Goal: Task Accomplishment & Management: Manage account settings

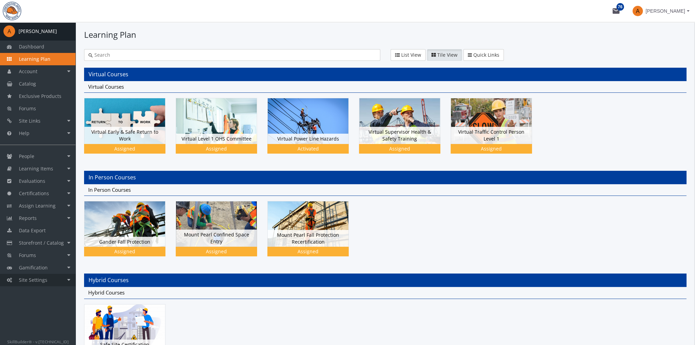
click at [28, 278] on span "Site Settings" at bounding box center [33, 279] width 29 height 7
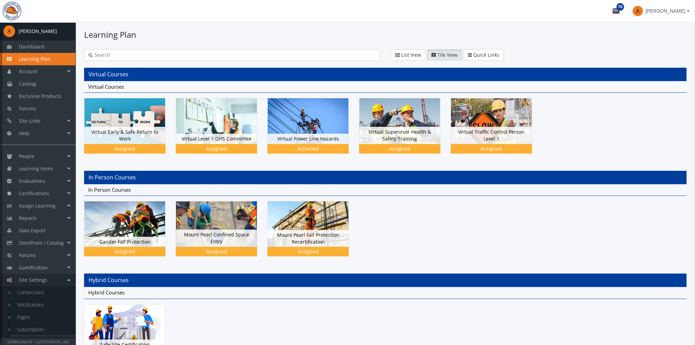
scroll to position [10, 0]
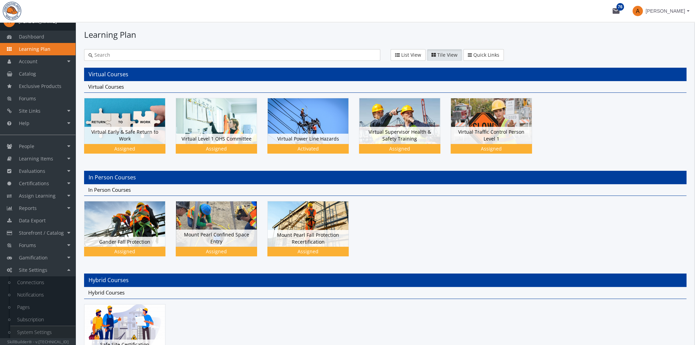
click at [43, 331] on link "System Settings" at bounding box center [42, 332] width 65 height 12
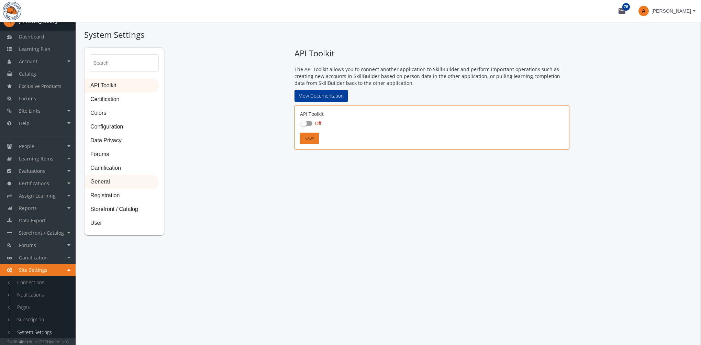
checkbox input "true"
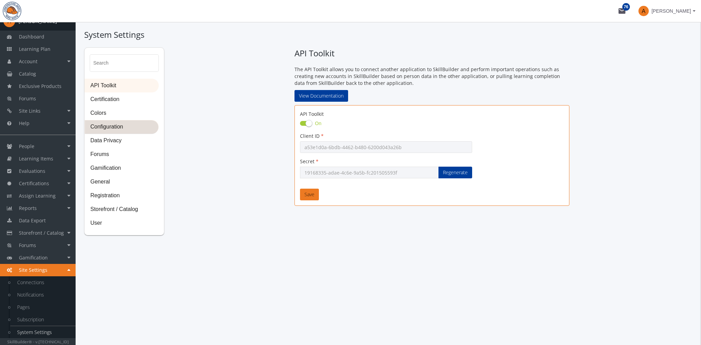
click at [118, 130] on span "Configuration" at bounding box center [121, 127] width 73 height 14
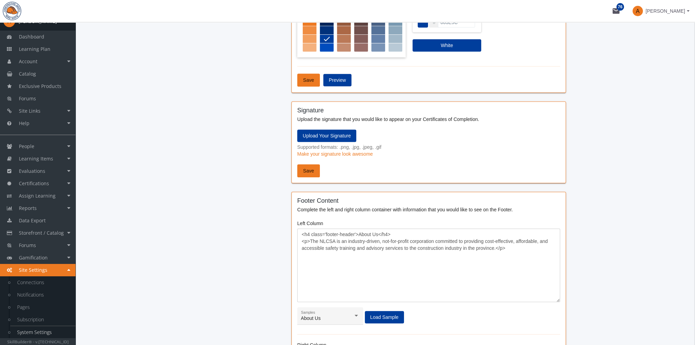
scroll to position [446, 0]
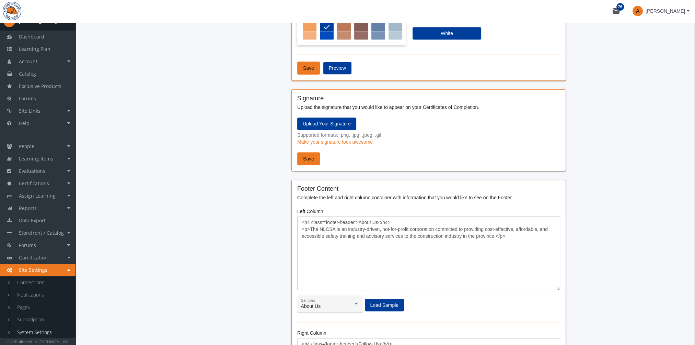
click at [315, 235] on textarea "<h4 class='footer-header'>About Us</h4> <p>The NLCSA is an industry-driven, not…" at bounding box center [428, 252] width 263 height 73
drag, startPoint x: 310, startPoint y: 229, endPoint x: 496, endPoint y: 238, distance: 186.0
click at [496, 238] on textarea "<h4 class='footer-header'>About Us</h4> <p>The NLCSA is an industry-driven, not…" at bounding box center [428, 252] width 263 height 73
paste textarea "Construction Safety [GEOGRAPHIC_DATA] is an industry founded and funded members…"
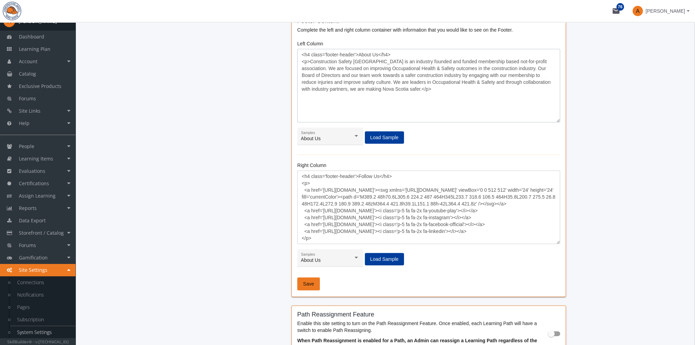
scroll to position [687, 0]
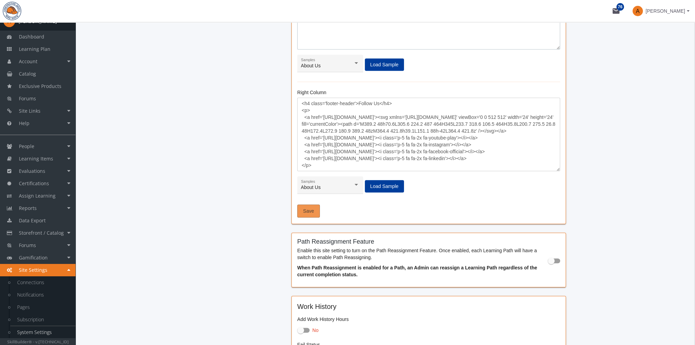
type textarea "<h4 class='footer-header'>About Us</h4> <p>Construction Safety [GEOGRAPHIC_DATA…"
click at [308, 210] on span "Save" at bounding box center [308, 211] width 11 height 12
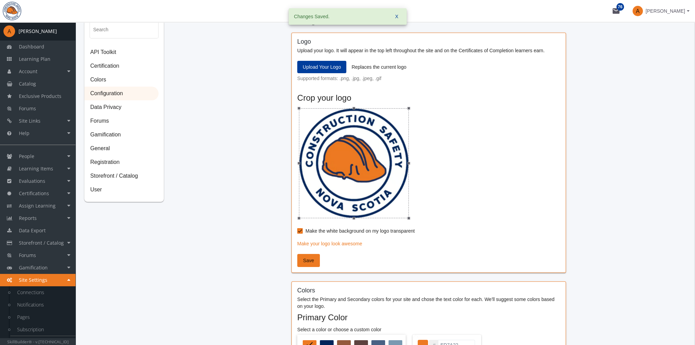
scroll to position [0, 0]
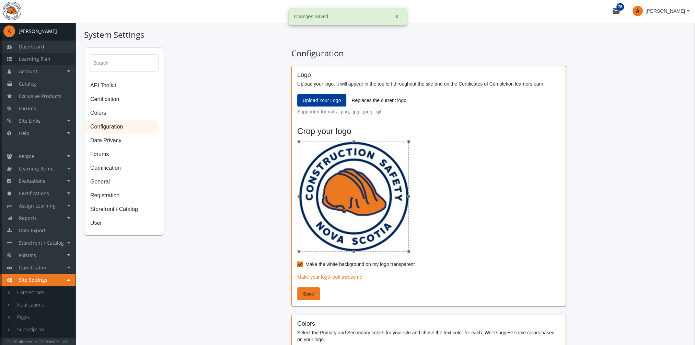
click at [47, 58] on span "Learning Plan" at bounding box center [35, 59] width 32 height 7
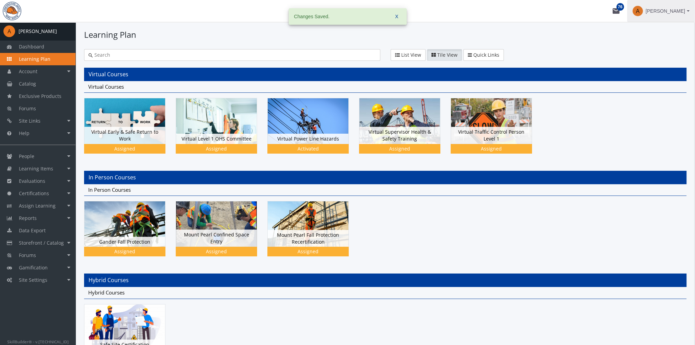
click at [669, 11] on span "[PERSON_NAME]" at bounding box center [665, 11] width 39 height 12
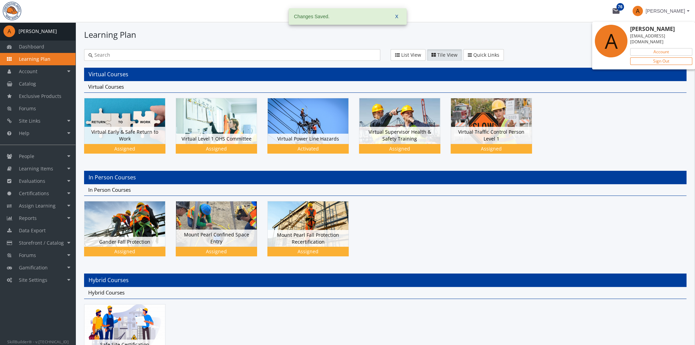
click at [664, 57] on link "Sign Out" at bounding box center [662, 61] width 62 height 8
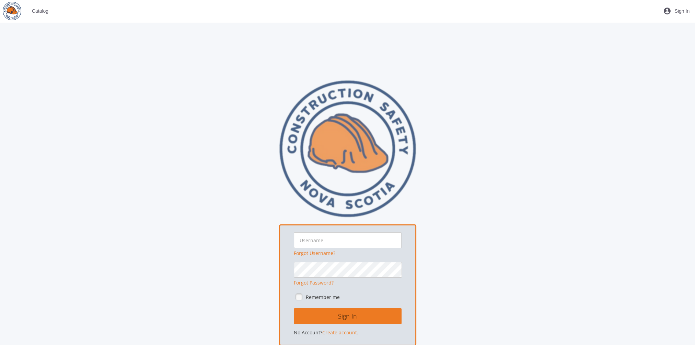
click at [46, 11] on span "Catalog" at bounding box center [40, 11] width 16 height 12
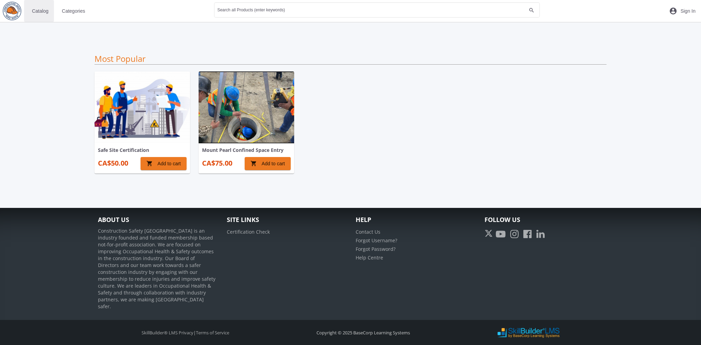
click at [42, 14] on span "Catalog" at bounding box center [40, 11] width 16 height 12
click at [73, 10] on span "Categories" at bounding box center [73, 11] width 23 height 12
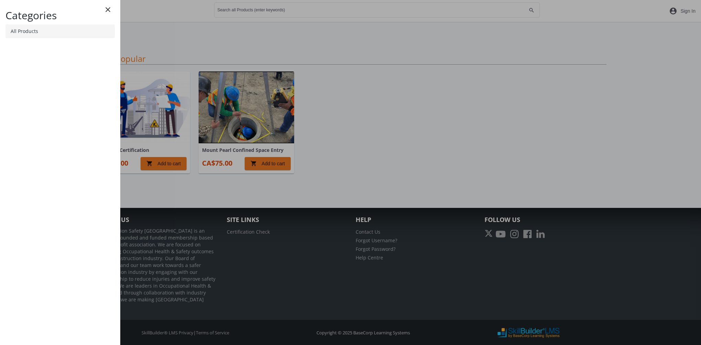
click at [56, 35] on link "All Products" at bounding box center [59, 31] width 109 height 14
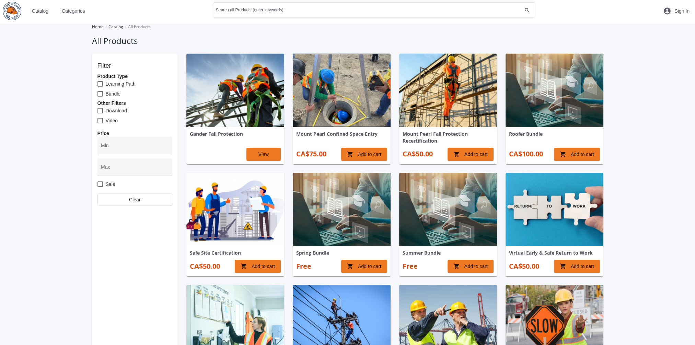
click at [242, 221] on img at bounding box center [235, 209] width 98 height 73
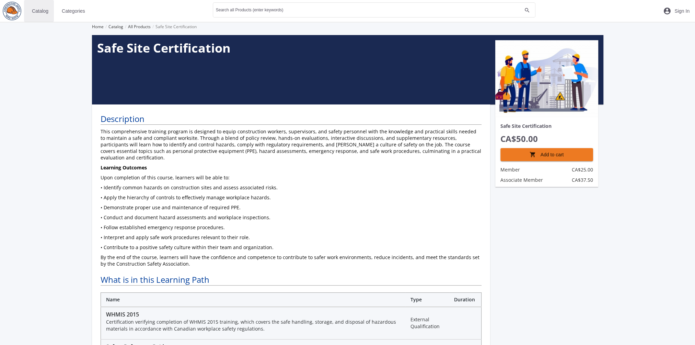
click at [44, 12] on span "Catalog" at bounding box center [40, 11] width 16 height 12
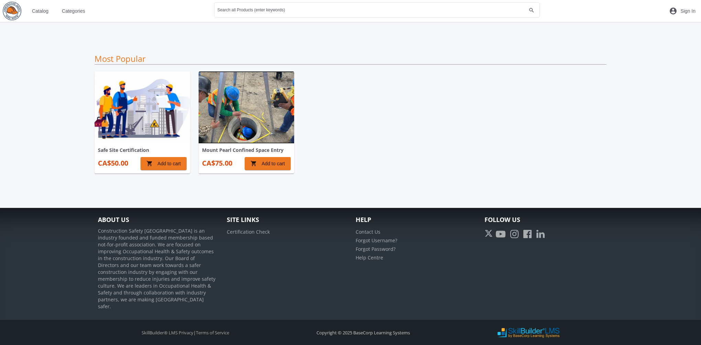
click at [73, 12] on span "Categories" at bounding box center [73, 11] width 23 height 12
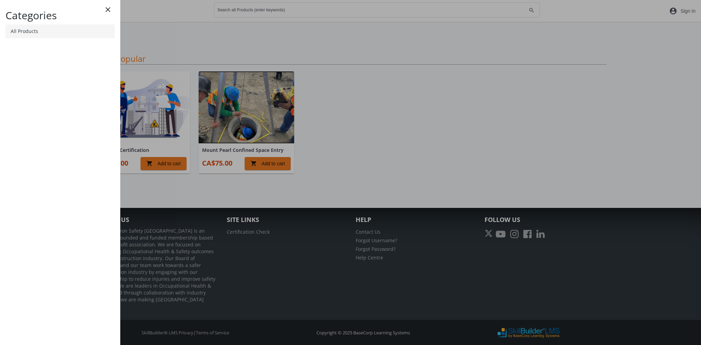
click at [42, 29] on link "All Products" at bounding box center [59, 31] width 109 height 14
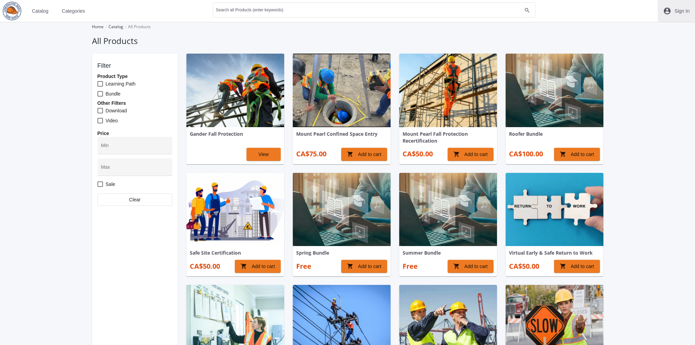
click at [683, 13] on span "Sign In" at bounding box center [682, 11] width 15 height 12
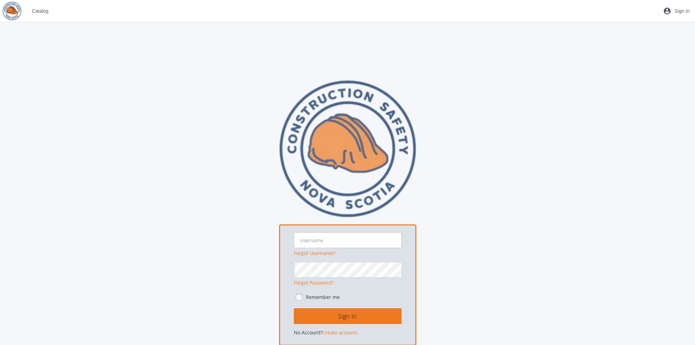
click at [344, 244] on input "text" at bounding box center [348, 240] width 108 height 16
type input "[EMAIL_ADDRESS][DOMAIN_NAME]"
click at [294, 308] on button "Sign In" at bounding box center [348, 316] width 108 height 16
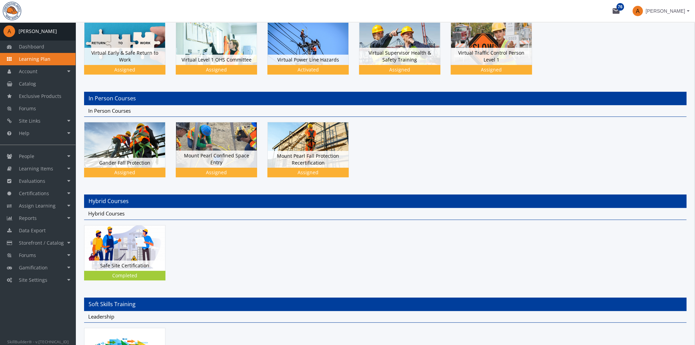
scroll to position [137, 0]
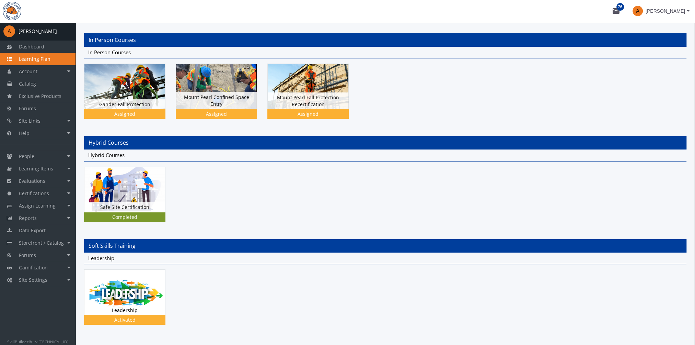
click at [147, 204] on div "Safe Site Certification Status Completed" at bounding box center [124, 207] width 81 height 10
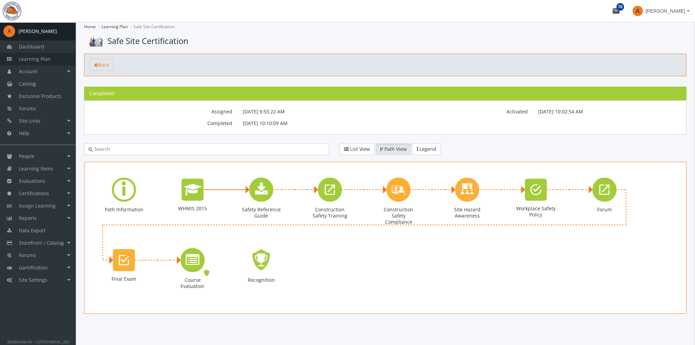
click at [41, 59] on span "Learning Plan" at bounding box center [35, 59] width 32 height 7
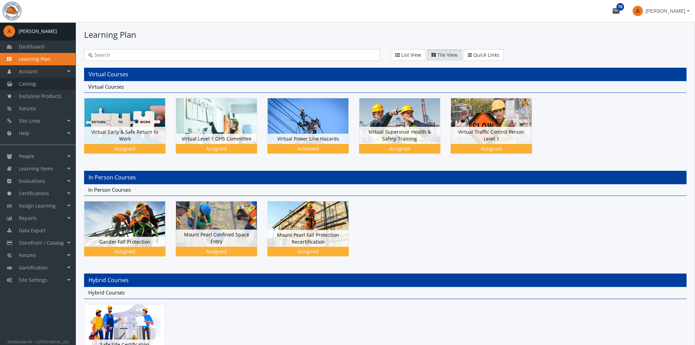
click at [53, 83] on link "Catalog" at bounding box center [38, 84] width 76 height 12
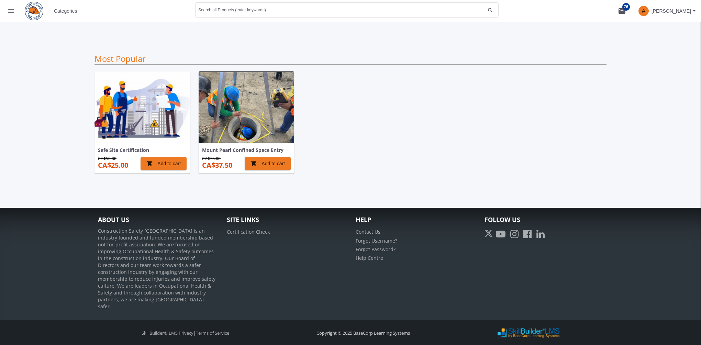
click at [74, 16] on span "Categories" at bounding box center [65, 11] width 23 height 12
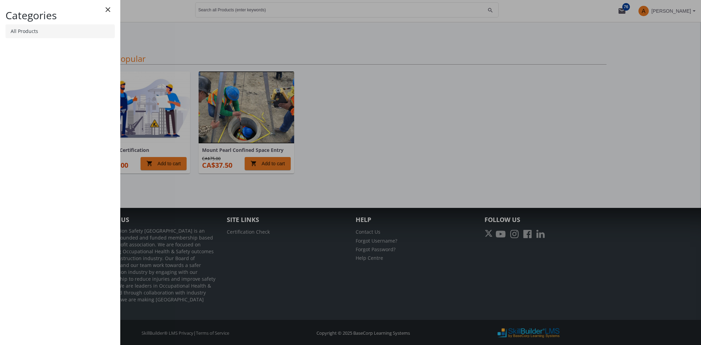
click at [70, 33] on link "All Products" at bounding box center [59, 31] width 109 height 14
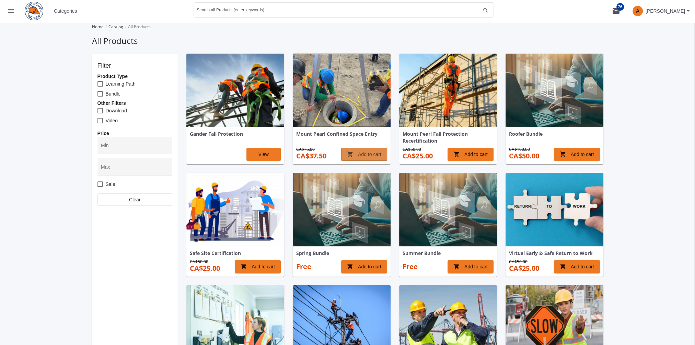
click at [364, 155] on span "shopping_cart Add to cart" at bounding box center [364, 154] width 34 height 12
click at [670, 13] on span "[PERSON_NAME]" at bounding box center [665, 11] width 39 height 12
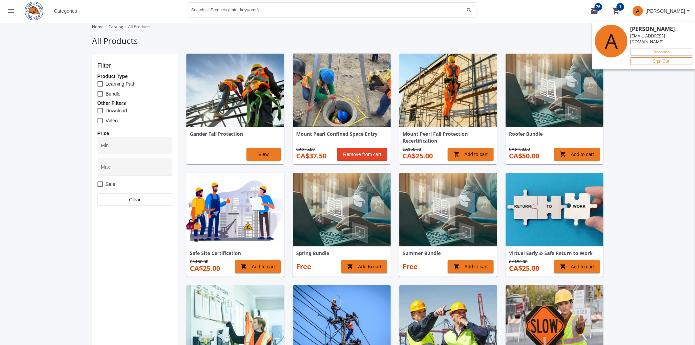
click at [664, 57] on link "Sign Out" at bounding box center [662, 61] width 62 height 8
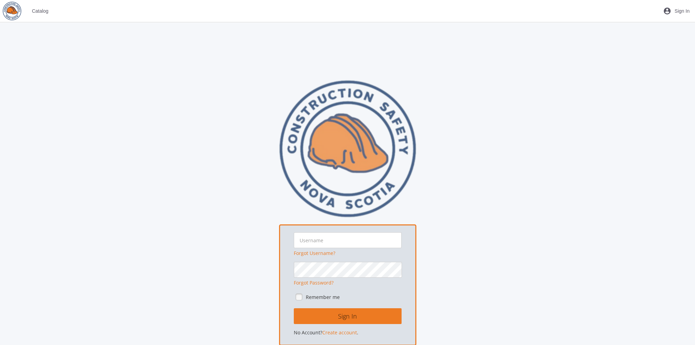
click at [37, 12] on span "Catalog" at bounding box center [40, 11] width 16 height 12
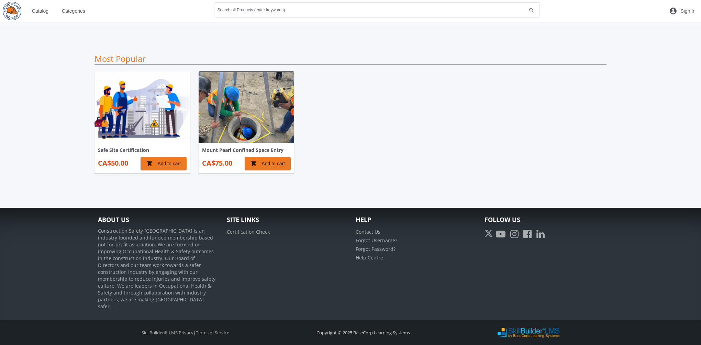
click at [76, 12] on span "Categories" at bounding box center [73, 11] width 23 height 12
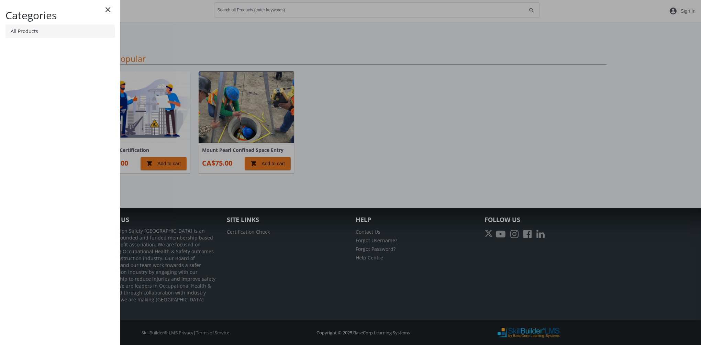
click at [64, 35] on link "All Products" at bounding box center [59, 31] width 109 height 14
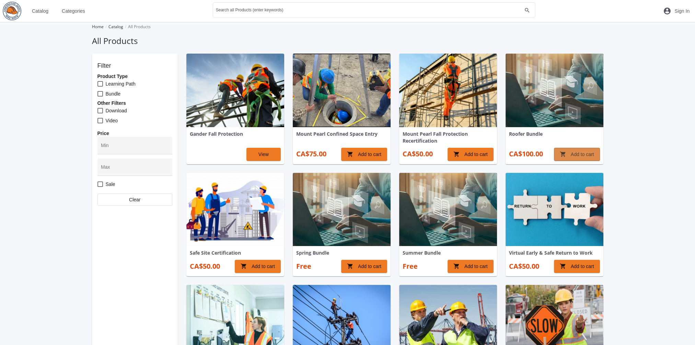
click at [565, 155] on mat-icon "shopping_cart" at bounding box center [563, 154] width 7 height 12
click at [647, 10] on mat-icon "shopping_cart 1" at bounding box center [647, 11] width 8 height 8
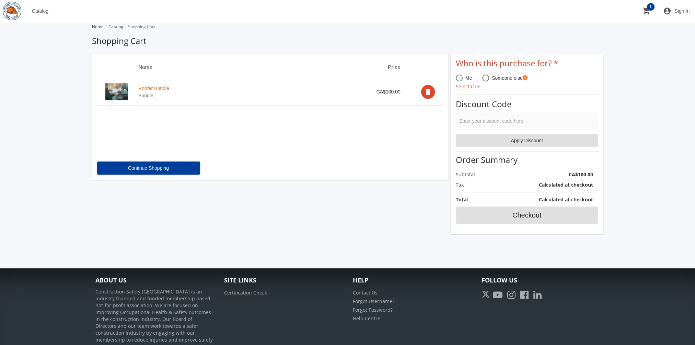
click at [461, 78] on span at bounding box center [459, 78] width 7 height 7
click at [461, 78] on input "Me" at bounding box center [459, 79] width 7 height 7
radio input "true"
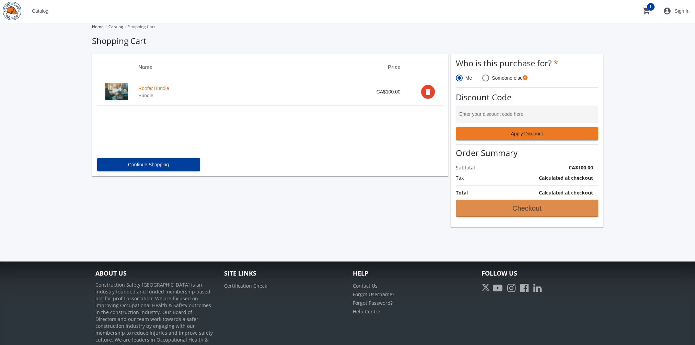
click at [516, 210] on span "Checkout" at bounding box center [527, 208] width 131 height 12
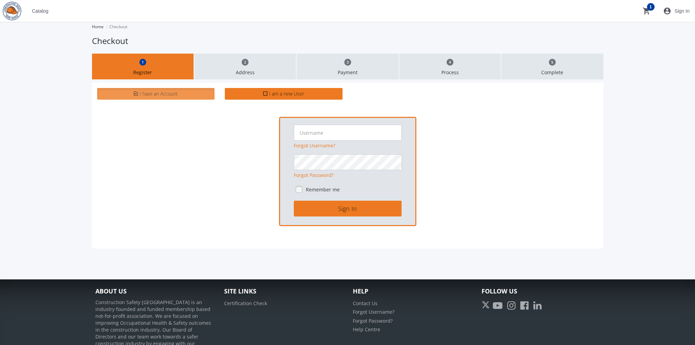
click at [47, 12] on span "Catalog" at bounding box center [40, 11] width 16 height 12
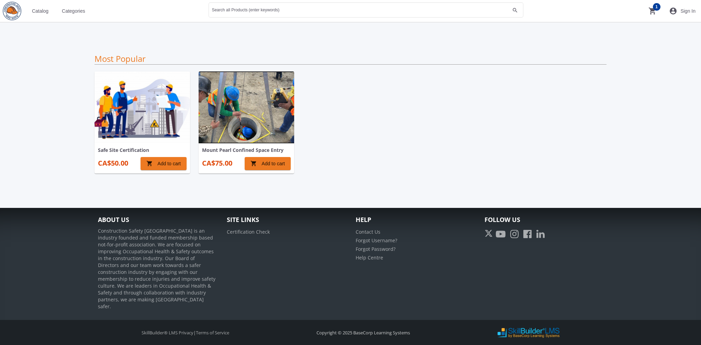
click at [682, 14] on span "Sign In" at bounding box center [687, 11] width 15 height 12
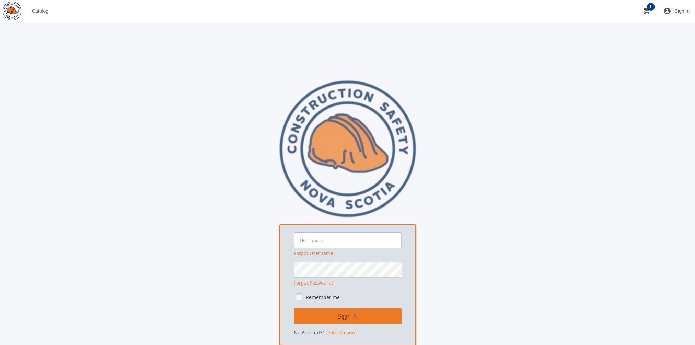
click at [338, 233] on input "text" at bounding box center [348, 240] width 108 height 16
type input "[EMAIL_ADDRESS][DOMAIN_NAME]"
click at [294, 308] on button "Sign In" at bounding box center [348, 316] width 108 height 16
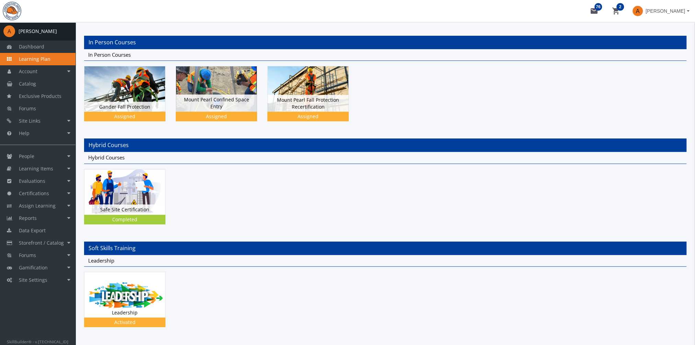
scroll to position [137, 0]
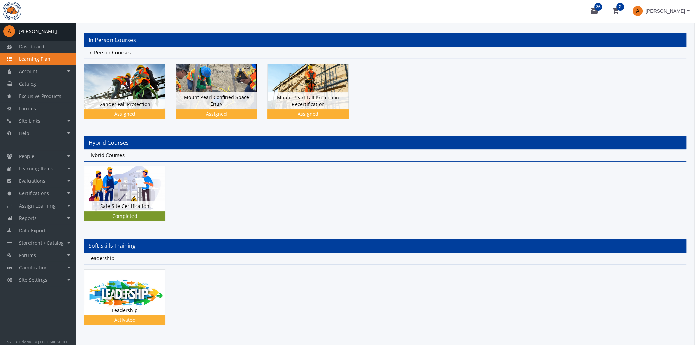
click at [156, 191] on img at bounding box center [124, 188] width 81 height 45
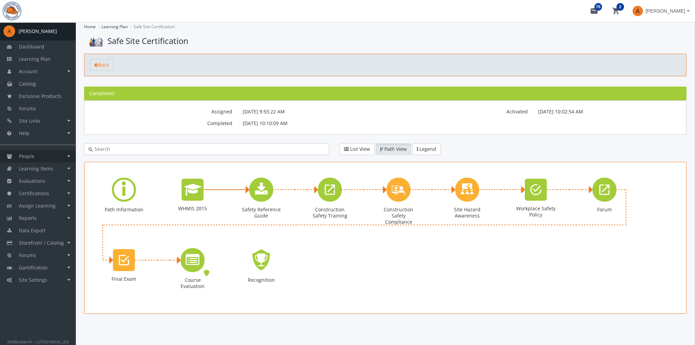
click at [45, 158] on link "People" at bounding box center [38, 156] width 76 height 12
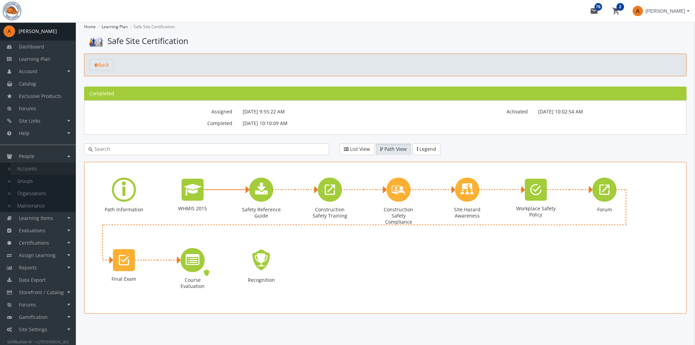
click at [45, 170] on link "Accounts" at bounding box center [42, 168] width 65 height 12
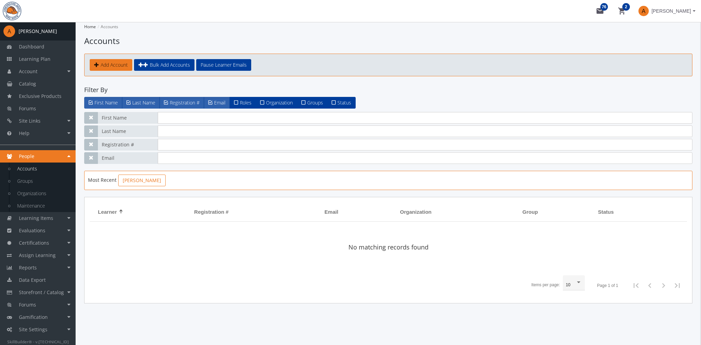
click at [146, 179] on link "[PERSON_NAME]" at bounding box center [141, 180] width 47 height 12
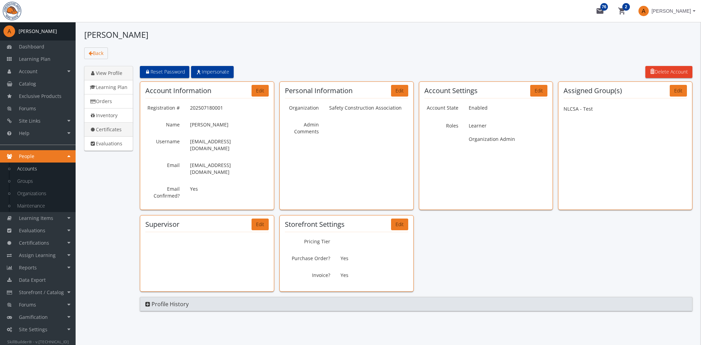
click at [123, 129] on link "Certificates" at bounding box center [108, 129] width 49 height 14
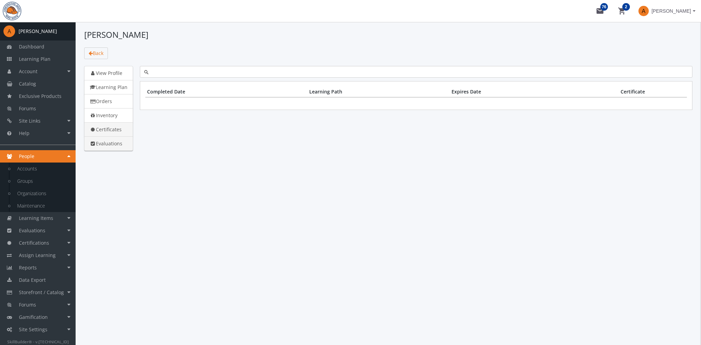
click at [118, 144] on link "Evaluations" at bounding box center [108, 143] width 49 height 14
click at [118, 129] on link "Certificates" at bounding box center [108, 129] width 49 height 14
click at [43, 49] on span "Dashboard" at bounding box center [31, 46] width 25 height 7
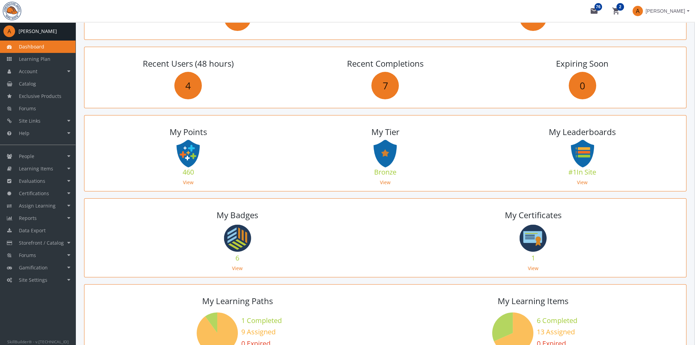
scroll to position [240, 0]
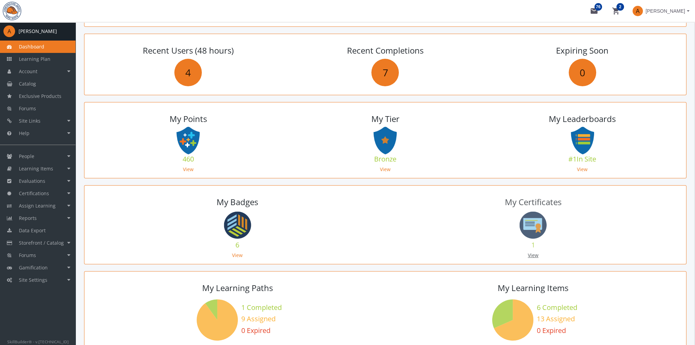
click at [532, 254] on link "View" at bounding box center [533, 255] width 11 height 7
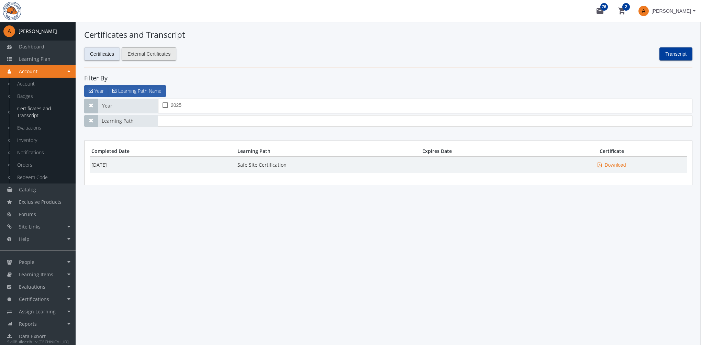
click at [148, 51] on span "External Certificates" at bounding box center [148, 54] width 43 height 12
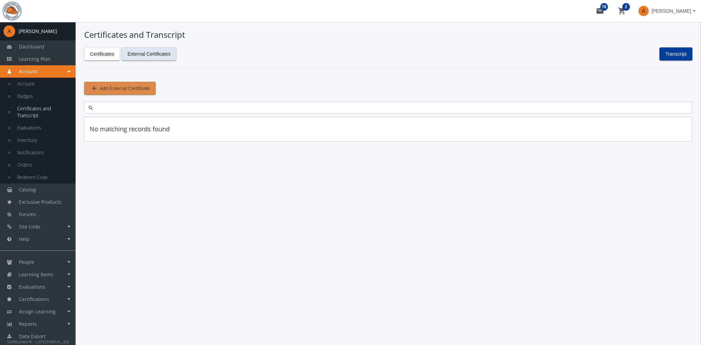
click at [133, 89] on span "Add External Certificate" at bounding box center [124, 88] width 50 height 12
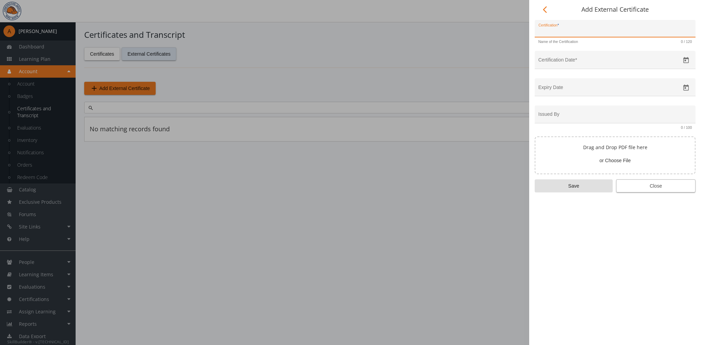
click at [648, 188] on span "Close" at bounding box center [656, 186] width 68 height 12
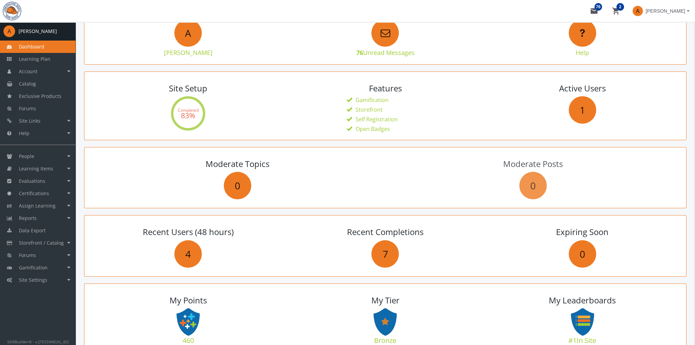
scroll to position [69, 0]
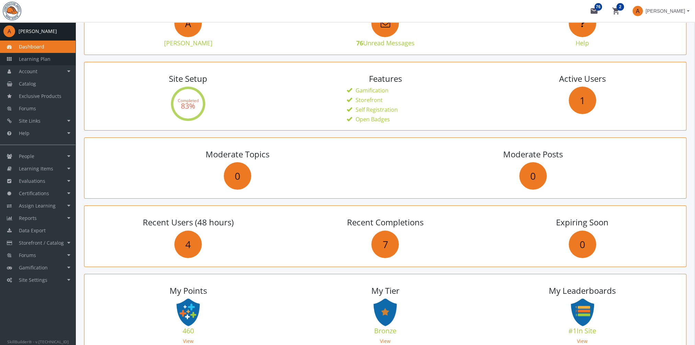
click at [47, 60] on span "Learning Plan" at bounding box center [35, 59] width 32 height 7
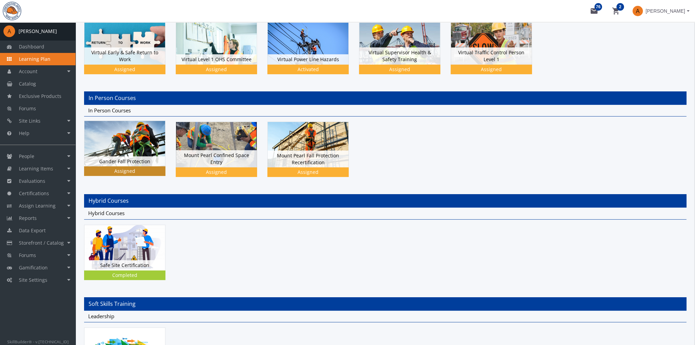
scroll to position [161, 0]
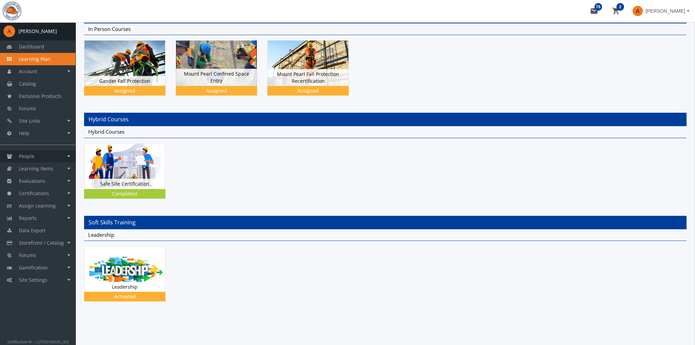
click at [49, 156] on link "People" at bounding box center [38, 156] width 76 height 12
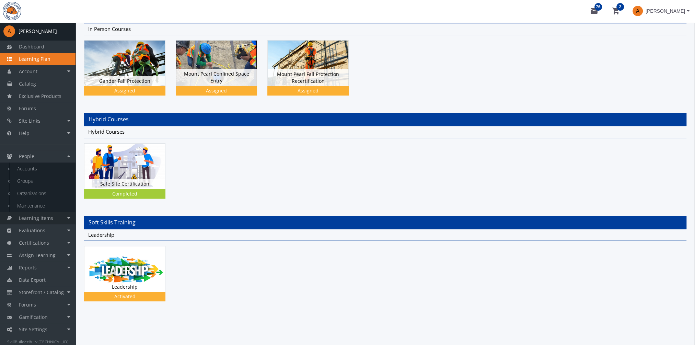
click at [43, 218] on span "Learning Items" at bounding box center [36, 218] width 34 height 7
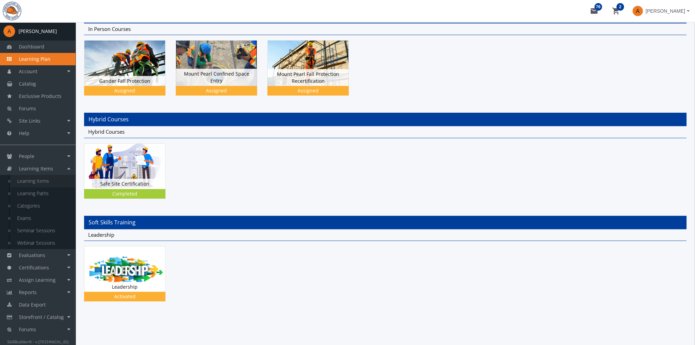
click at [38, 185] on link "Learning Items" at bounding box center [42, 181] width 65 height 12
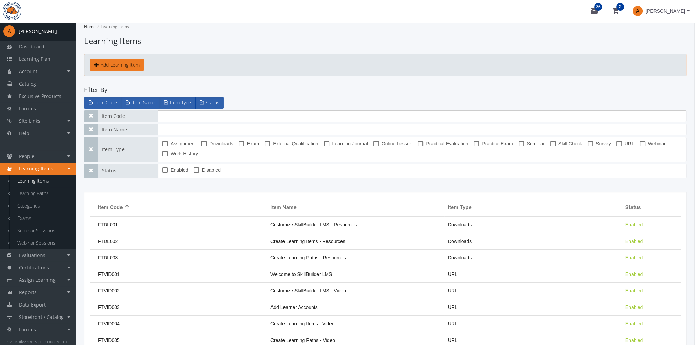
drag, startPoint x: 106, startPoint y: 75, endPoint x: 107, endPoint y: 70, distance: 4.3
click at [106, 72] on div "Add Learning Item" at bounding box center [385, 65] width 603 height 23
click at [110, 68] on button "Add Learning Item" at bounding box center [117, 65] width 55 height 12
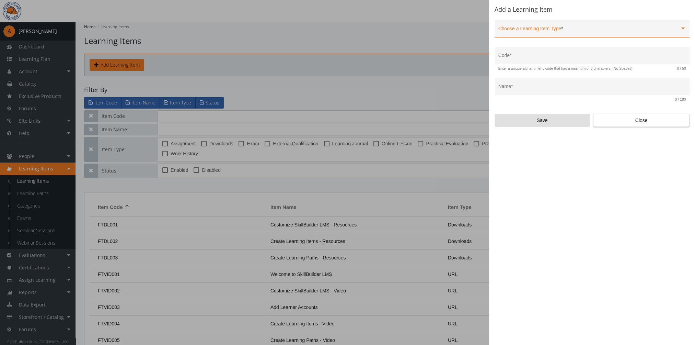
click at [537, 27] on div "Choose a Learning Item Type *" at bounding box center [593, 30] width 188 height 14
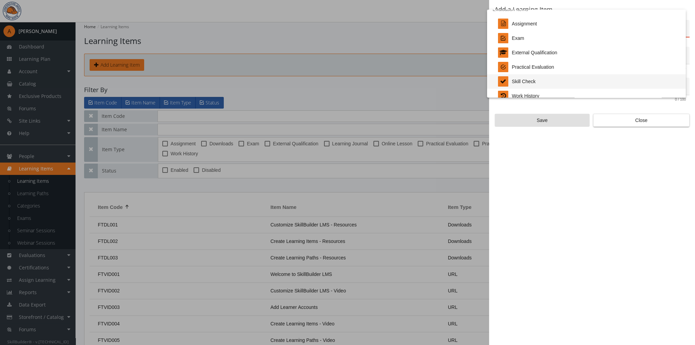
scroll to position [143, 0]
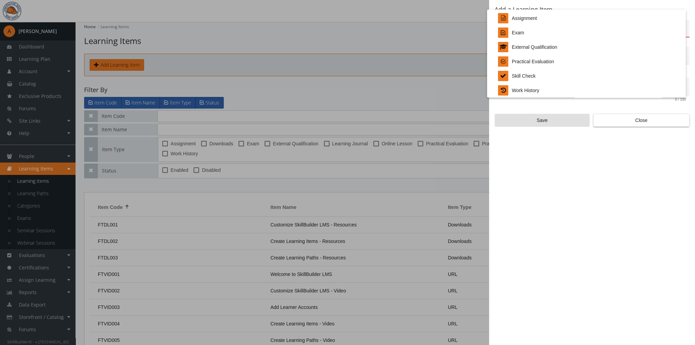
click at [611, 124] on div at bounding box center [347, 172] width 695 height 345
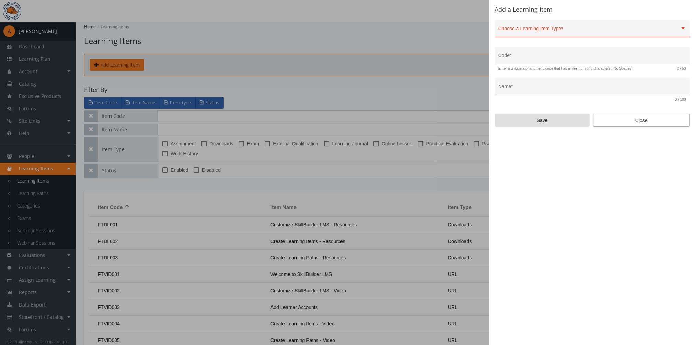
click at [625, 121] on span "Close" at bounding box center [641, 120] width 85 height 12
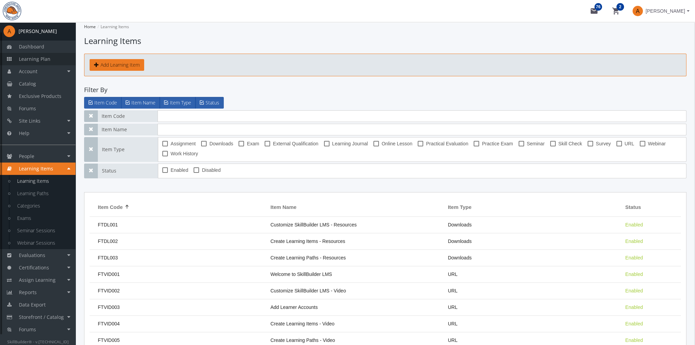
click at [53, 56] on link "Learning Plan" at bounding box center [38, 59] width 76 height 12
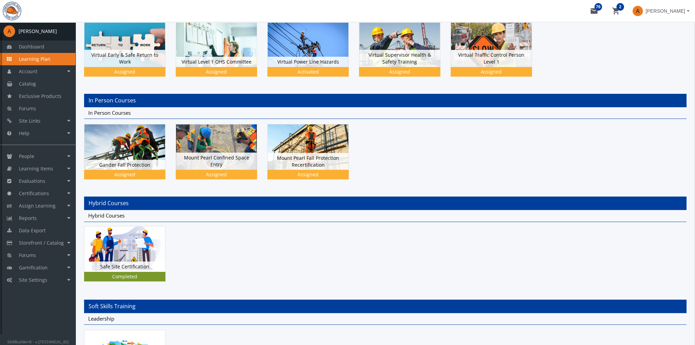
scroll to position [161, 0]
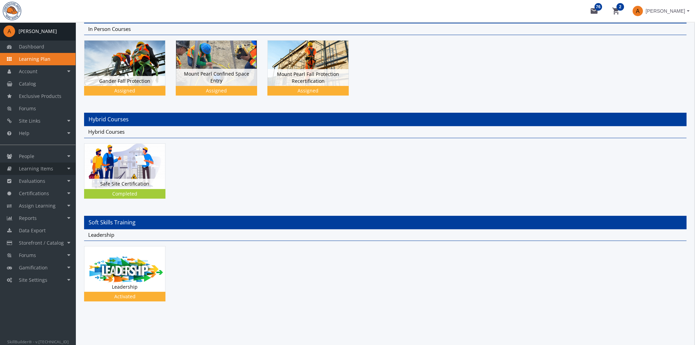
click at [48, 165] on link "Learning Items" at bounding box center [38, 168] width 76 height 12
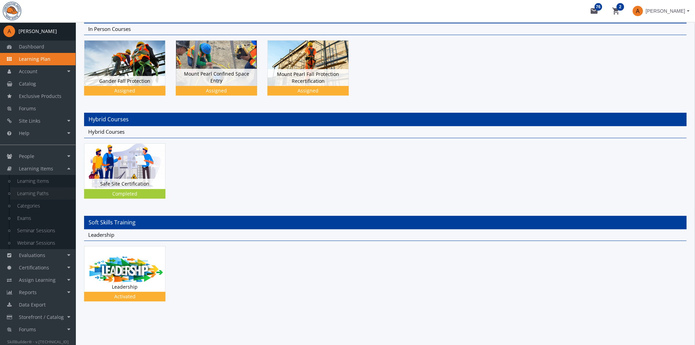
click at [61, 194] on link "Learning Paths" at bounding box center [42, 193] width 65 height 12
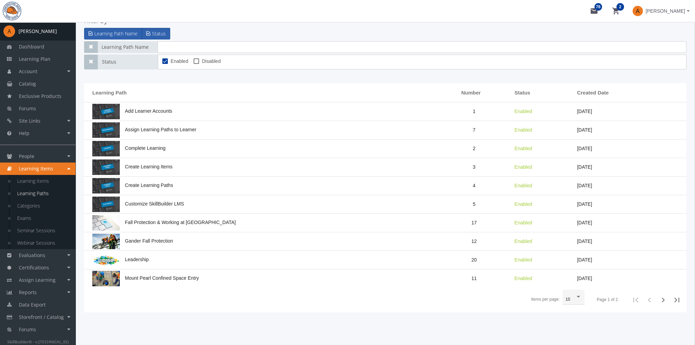
scroll to position [69, 0]
click at [207, 49] on input "text" at bounding box center [422, 47] width 529 height 12
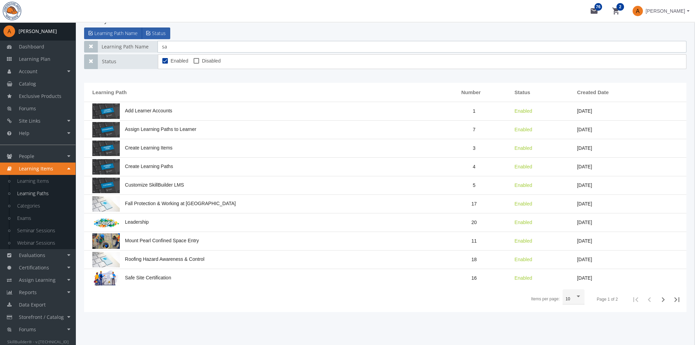
scroll to position [0, 0]
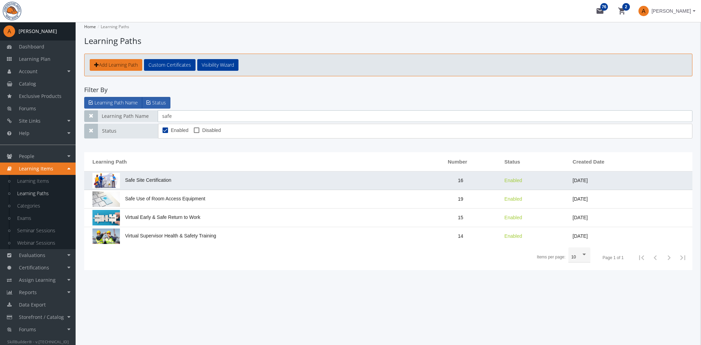
type input "safe"
click at [184, 183] on td "Safe Site Certification" at bounding box center [252, 180] width 336 height 19
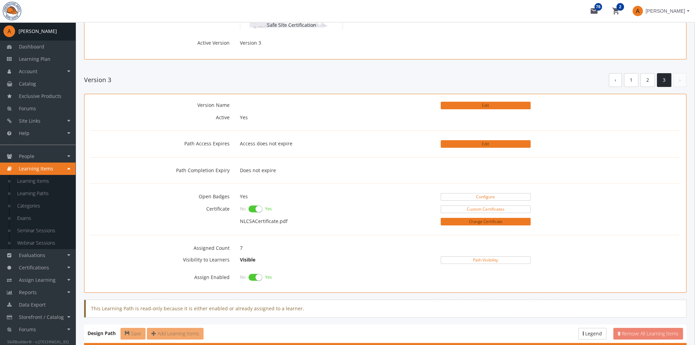
scroll to position [137, 0]
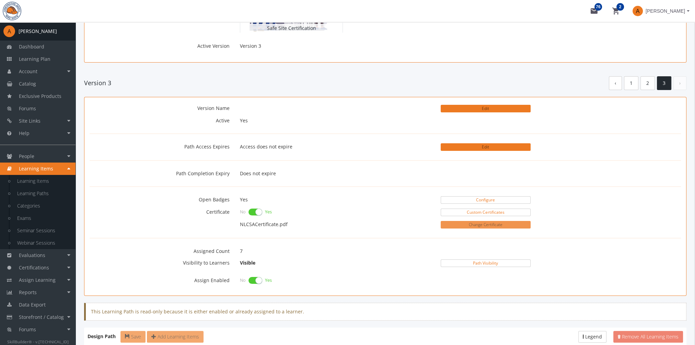
click at [498, 223] on button "Change Certificate" at bounding box center [486, 225] width 90 height 8
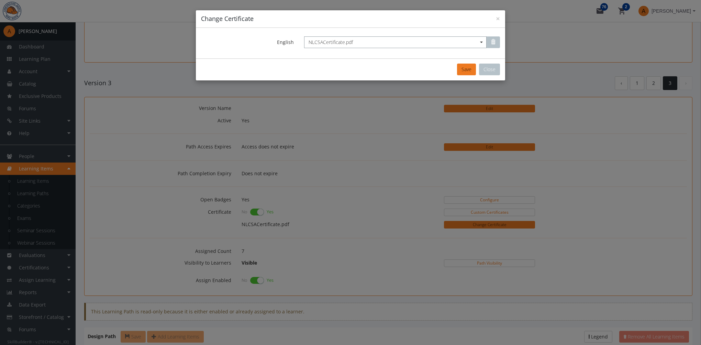
click at [320, 43] on span "NLCSACertificate.pdf" at bounding box center [394, 42] width 173 height 7
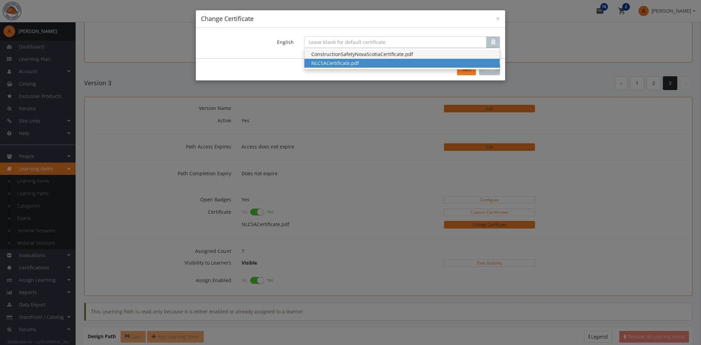
click at [331, 55] on div "ConstructionSafetyNovaScotiaCertificate.pdf" at bounding box center [401, 54] width 181 height 7
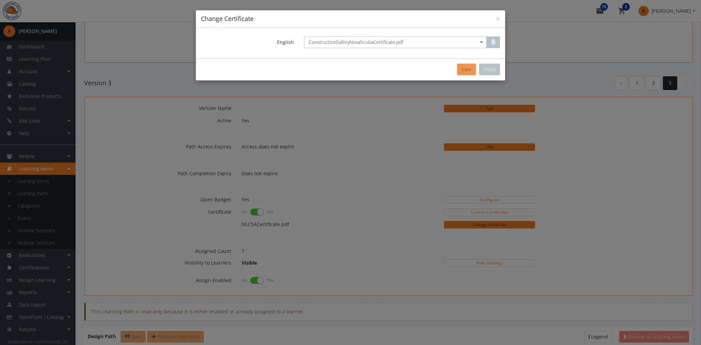
click at [468, 69] on button "Save" at bounding box center [466, 70] width 19 height 12
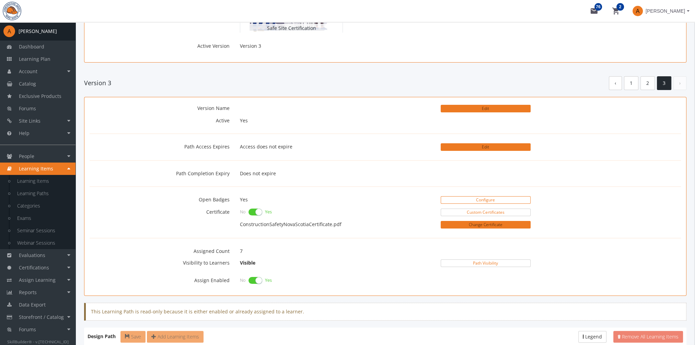
click at [469, 200] on link "Configure" at bounding box center [486, 200] width 90 height 8
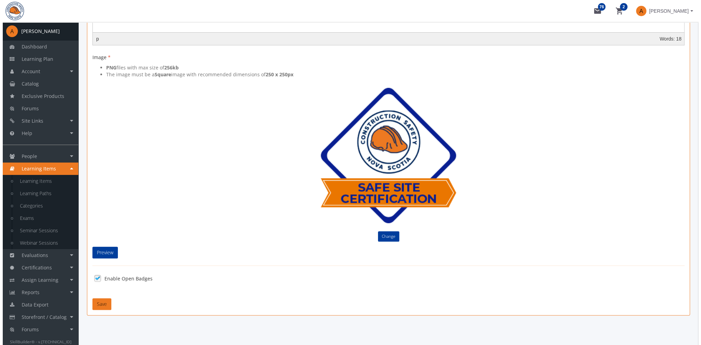
scroll to position [234, 0]
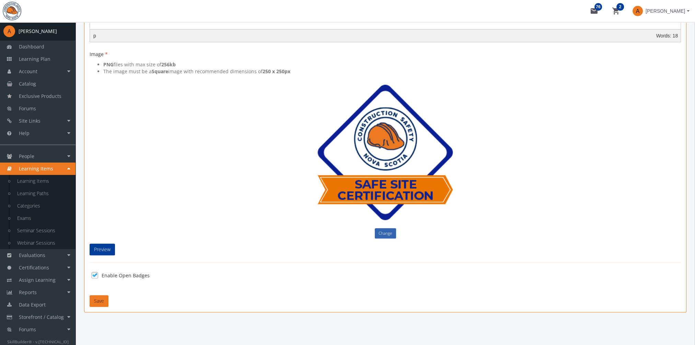
click at [386, 235] on button "Change" at bounding box center [385, 233] width 21 height 10
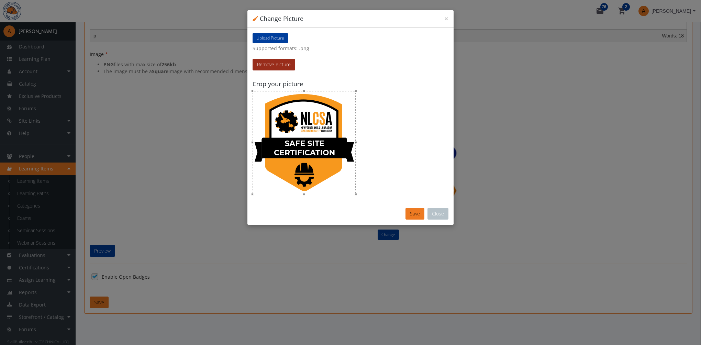
click at [283, 65] on button "Remove Picture" at bounding box center [273, 65] width 43 height 12
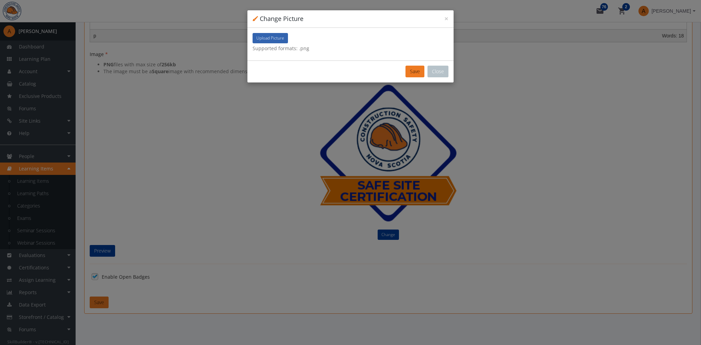
click at [268, 41] on button "Upload Picture" at bounding box center [269, 38] width 35 height 10
type input "C:\fakepath\Badge5.png"
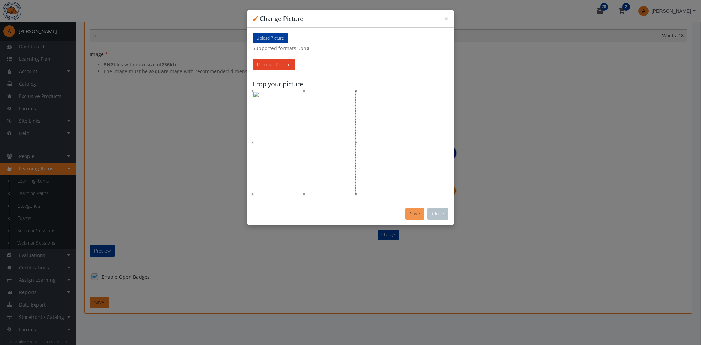
click at [416, 214] on button "Save" at bounding box center [414, 214] width 19 height 12
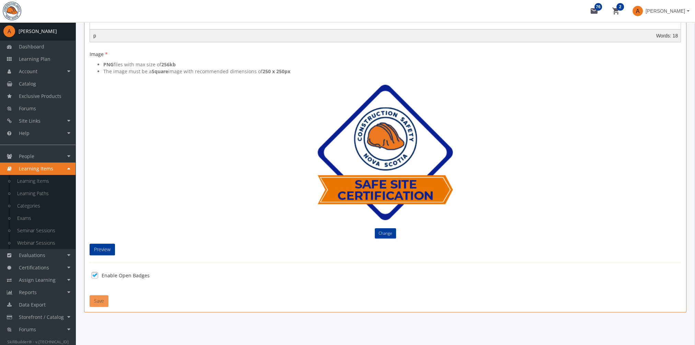
click at [102, 298] on button "Save" at bounding box center [99, 301] width 19 height 12
click at [104, 301] on button "Save" at bounding box center [99, 301] width 19 height 12
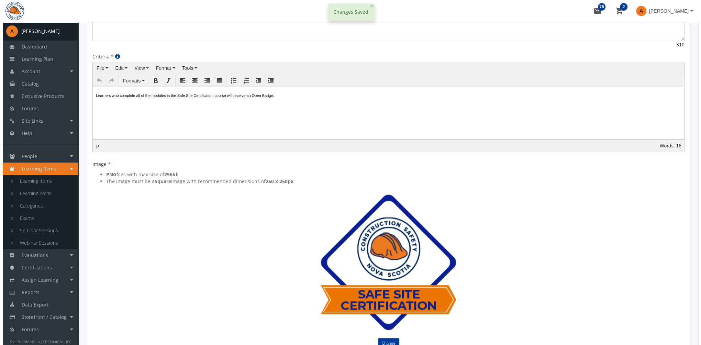
scroll to position [0, 0]
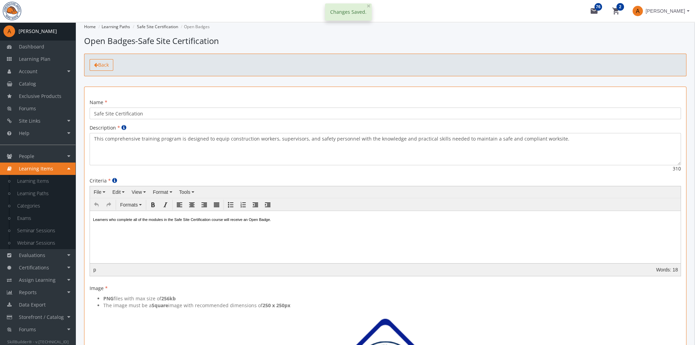
click at [107, 66] on span "Back" at bounding box center [103, 64] width 11 height 7
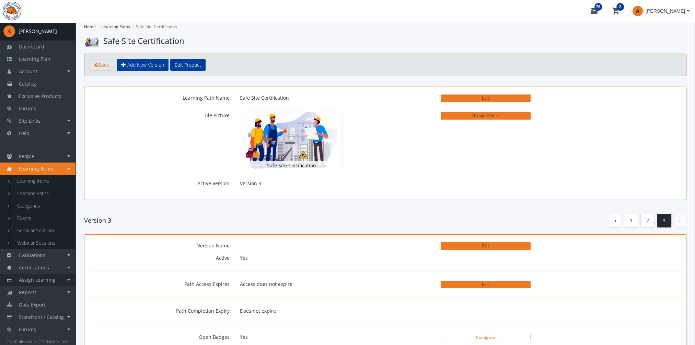
click at [54, 279] on span "Assign Learning" at bounding box center [37, 279] width 37 height 7
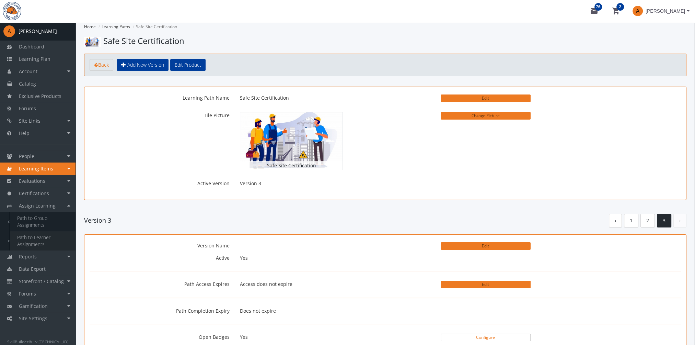
click at [31, 237] on link "Path to Learner Assignments" at bounding box center [42, 240] width 65 height 19
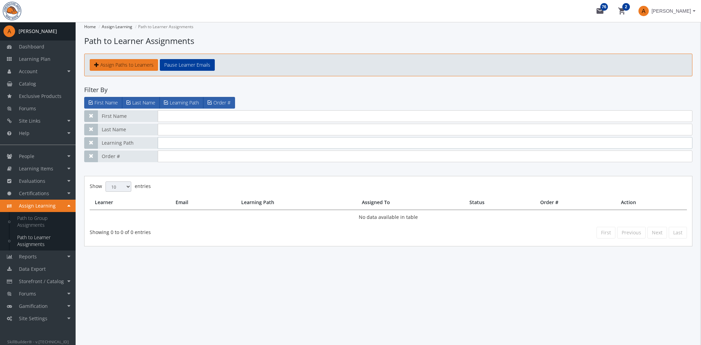
click at [166, 144] on input "text" at bounding box center [425, 143] width 534 height 12
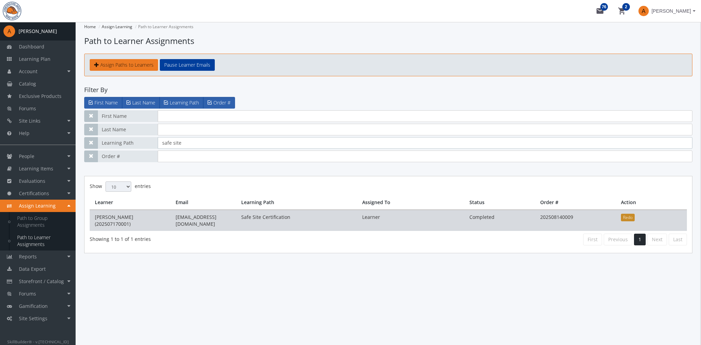
type input "safe site"
click at [631, 217] on button "Redo" at bounding box center [628, 218] width 14 height 8
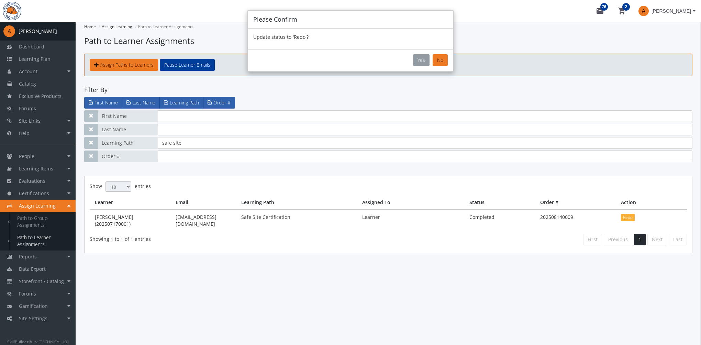
click at [422, 59] on button "Yes" at bounding box center [421, 60] width 16 height 12
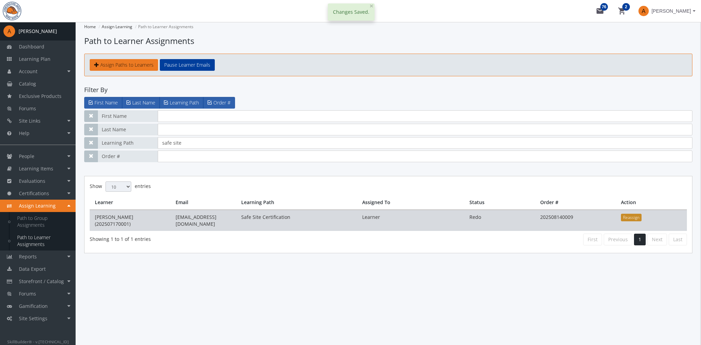
click at [625, 216] on button "Reassign" at bounding box center [631, 218] width 21 height 8
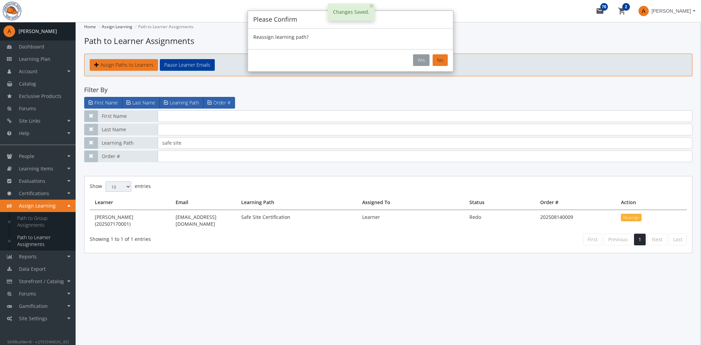
click at [418, 55] on button "Yes" at bounding box center [421, 60] width 16 height 12
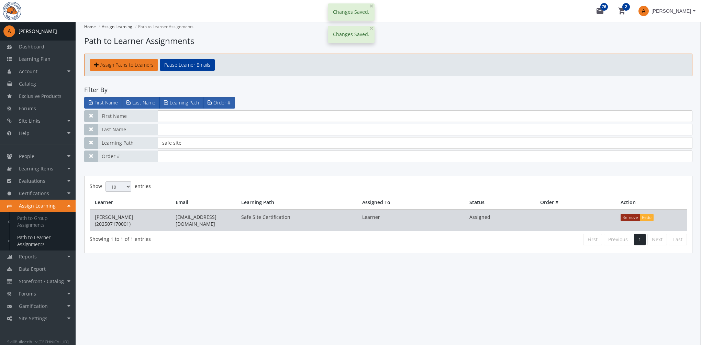
click at [631, 218] on button "Remove" at bounding box center [630, 218] width 20 height 8
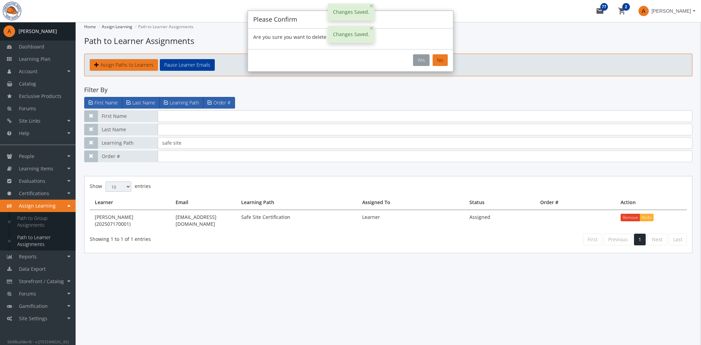
click at [423, 60] on button "Yes" at bounding box center [421, 60] width 16 height 12
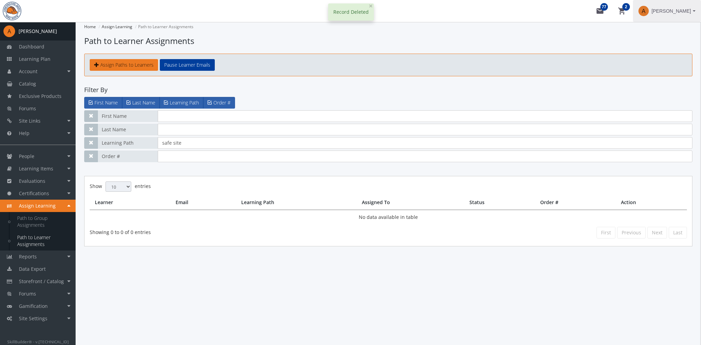
click at [684, 13] on span "[PERSON_NAME]" at bounding box center [670, 11] width 39 height 12
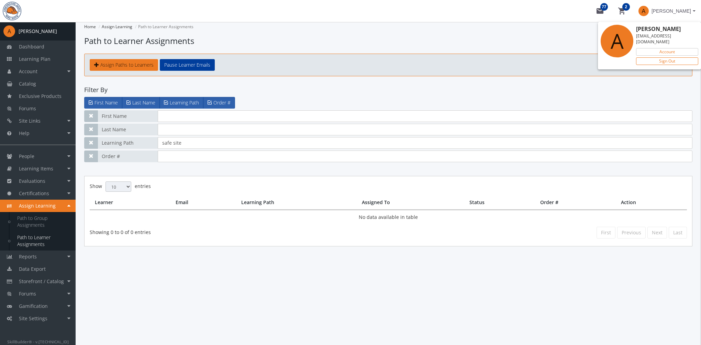
click at [668, 57] on link "Sign Out" at bounding box center [667, 61] width 62 height 8
